Goal: Task Accomplishment & Management: Use online tool/utility

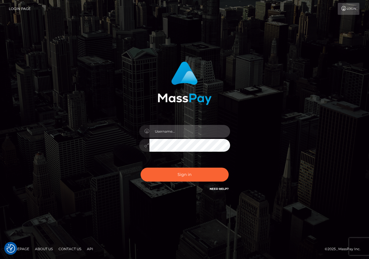
type input "ChristianC.xcite"
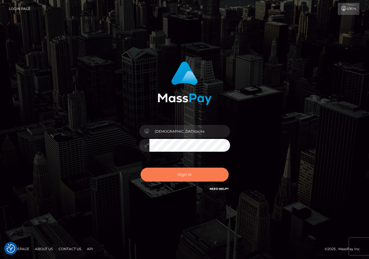
click at [206, 175] on button "Sign in" at bounding box center [185, 174] width 88 height 14
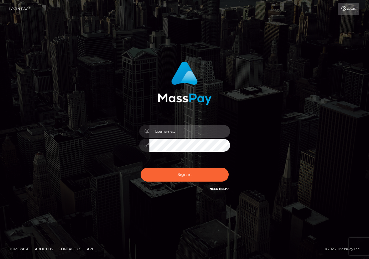
click at [183, 131] on input "text" at bounding box center [190, 131] width 81 height 13
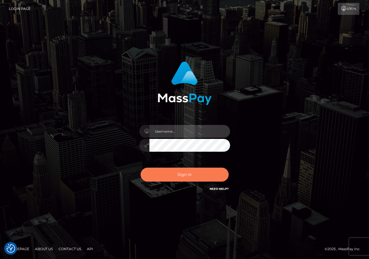
type input "ChristianC.xcite"
drag, startPoint x: 185, startPoint y: 166, endPoint x: 188, endPoint y: 177, distance: 11.7
click at [185, 166] on div "Sign in Need Help?" at bounding box center [184, 176] width 99 height 25
click at [188, 177] on button "Sign in" at bounding box center [185, 174] width 88 height 14
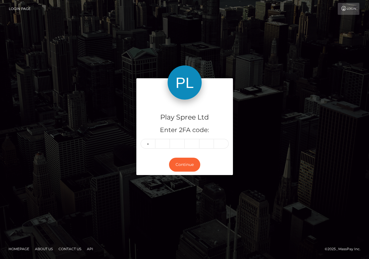
type input "8"
type input "1"
type input "3"
type input "0"
type input "7"
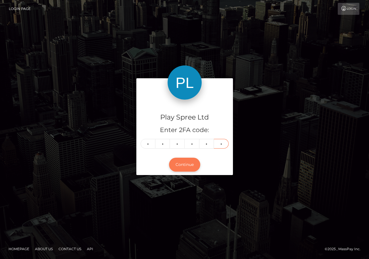
type input "2"
click at [184, 167] on button "Continue" at bounding box center [184, 164] width 31 height 14
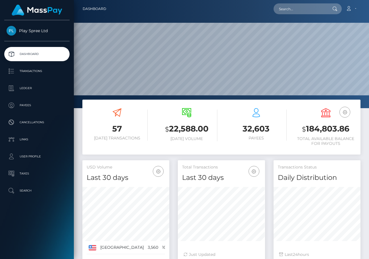
scroll to position [101, 87]
click at [36, 87] on p "Ledger" at bounding box center [37, 88] width 61 height 9
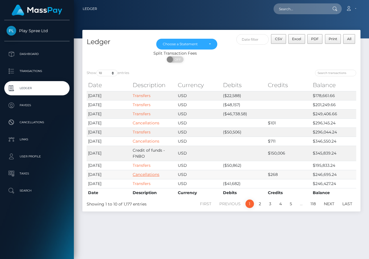
click at [145, 174] on link "Cancellations" at bounding box center [146, 174] width 27 height 5
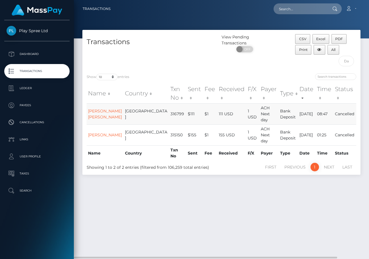
click at [169, 114] on td "316799" at bounding box center [177, 113] width 17 height 21
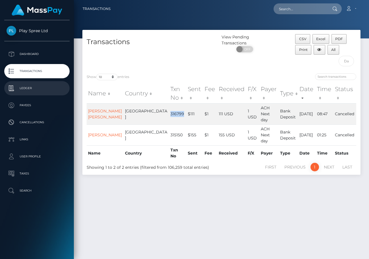
copy td "316799"
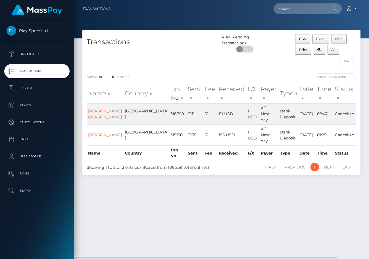
click at [308, 199] on div "Transactions View Pending Transactions ON OFF CSV Excel PDF Print All Show 10 2…" at bounding box center [221, 142] width 295 height 224
click at [169, 134] on td "315150" at bounding box center [177, 134] width 17 height 21
copy td "315150"
click at [327, 209] on div "Transactions View Pending Transactions ON OFF CSV Excel PDF Print All Show 10 2…" at bounding box center [221, 142] width 295 height 224
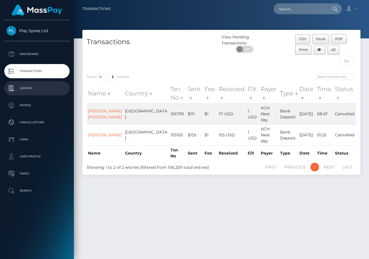
click at [38, 88] on p "Ledger" at bounding box center [37, 88] width 61 height 9
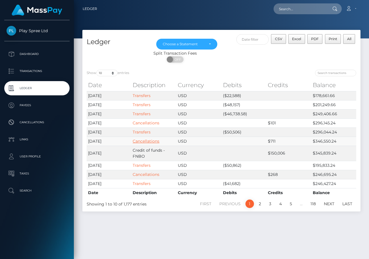
click at [146, 139] on link "Cancellations" at bounding box center [146, 140] width 27 height 5
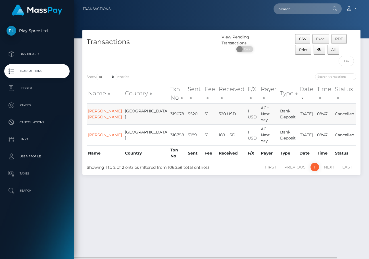
click at [169, 112] on td "319078" at bounding box center [177, 113] width 17 height 21
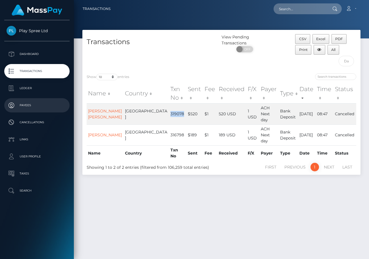
copy td "319078"
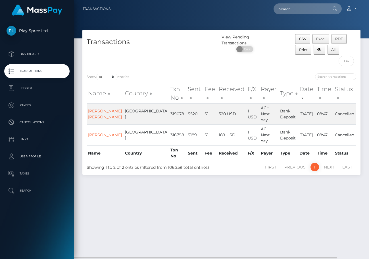
drag, startPoint x: 346, startPoint y: 227, endPoint x: 340, endPoint y: 199, distance: 28.5
click at [347, 226] on div "Transactions View Pending Transactions ON OFF CSV Excel PDF Print All Show 10 2…" at bounding box center [221, 142] width 295 height 224
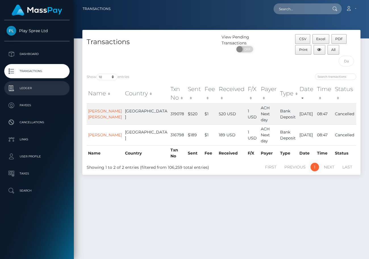
click at [29, 87] on p "Ledger" at bounding box center [37, 88] width 61 height 9
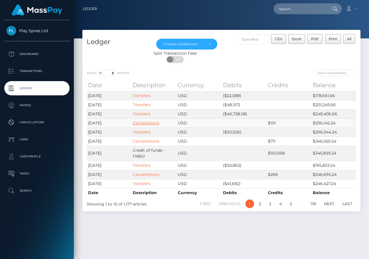
click at [148, 123] on link "Cancellations" at bounding box center [146, 122] width 27 height 5
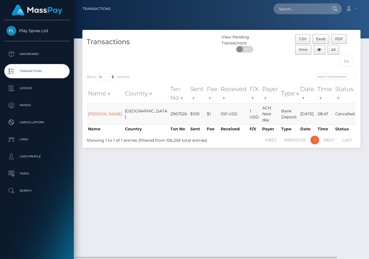
click at [169, 110] on td "296752b" at bounding box center [179, 113] width 20 height 21
drag, startPoint x: 155, startPoint y: 110, endPoint x: 141, endPoint y: 139, distance: 32.2
click at [169, 110] on td "296752b" at bounding box center [179, 113] width 20 height 21
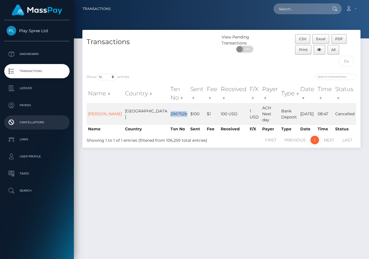
copy td "296752b"
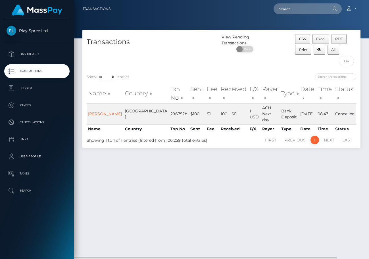
click at [324, 180] on div "Transactions View Pending Transactions ON OFF CSV Excel PDF Print All Show 10 2…" at bounding box center [221, 142] width 295 height 224
click at [306, 42] on button "CSV" at bounding box center [302, 39] width 15 height 10
drag, startPoint x: 347, startPoint y: 186, endPoint x: 333, endPoint y: 213, distance: 30.3
click at [347, 187] on div "Transactions View Pending Transactions ON OFF CSV Excel PDF Print All Show 10 2…" at bounding box center [221, 142] width 295 height 224
drag, startPoint x: 324, startPoint y: 194, endPoint x: 229, endPoint y: 253, distance: 112.5
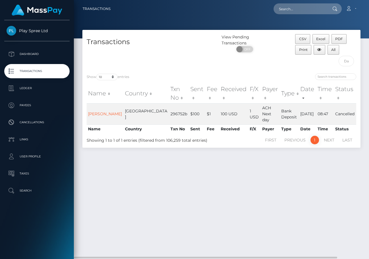
click at [324, 193] on div "Transactions View Pending Transactions ON OFF CSV Excel PDF Print All Show 10 2…" at bounding box center [221, 142] width 295 height 224
drag, startPoint x: 271, startPoint y: 171, endPoint x: 287, endPoint y: 163, distance: 18.0
click at [271, 171] on div "Transactions View Pending Transactions ON OFF CSV Excel PDF Print All Show 10 2…" at bounding box center [221, 142] width 295 height 224
